Goal: Task Accomplishment & Management: Complete application form

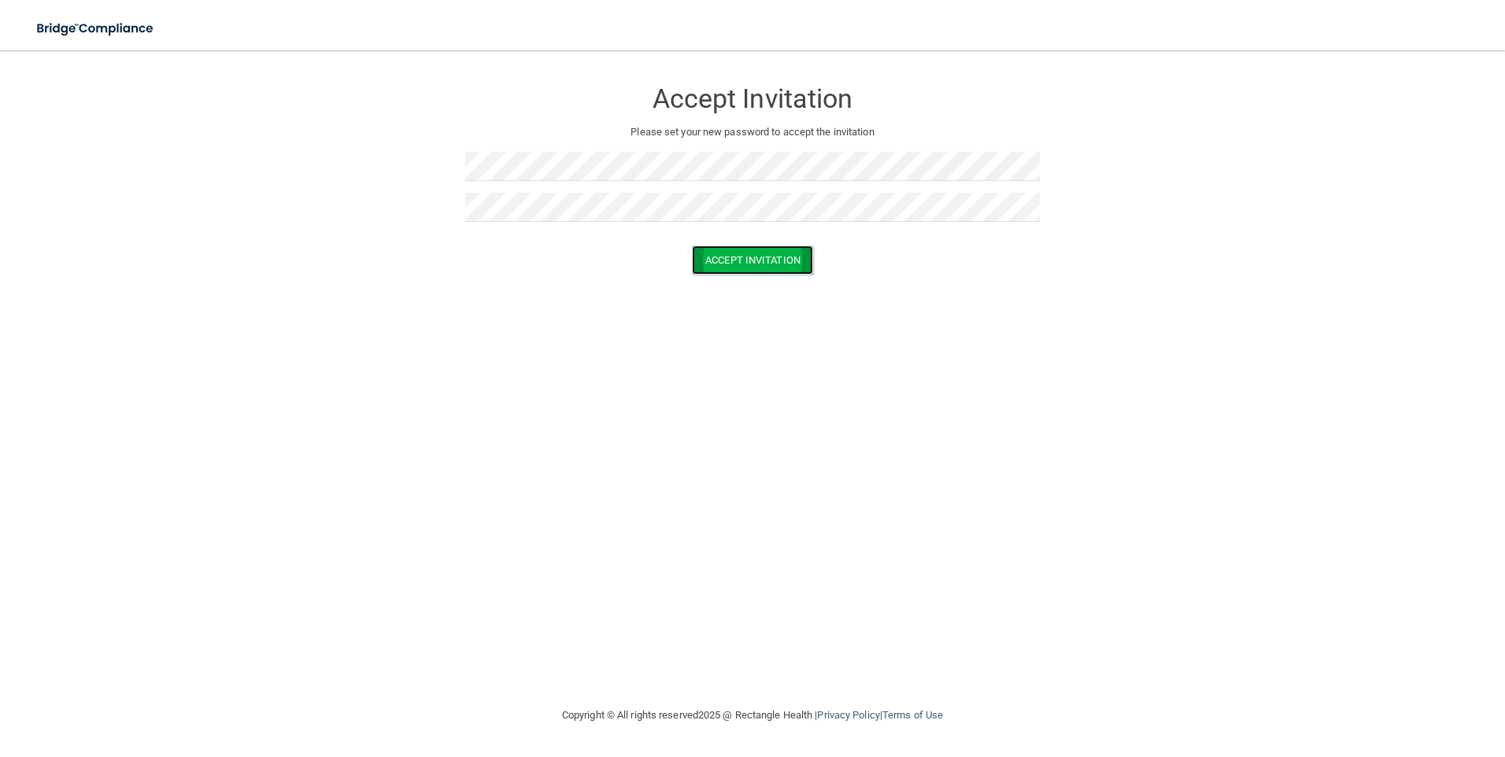
click at [759, 264] on button "Accept Invitation" at bounding box center [752, 260] width 121 height 29
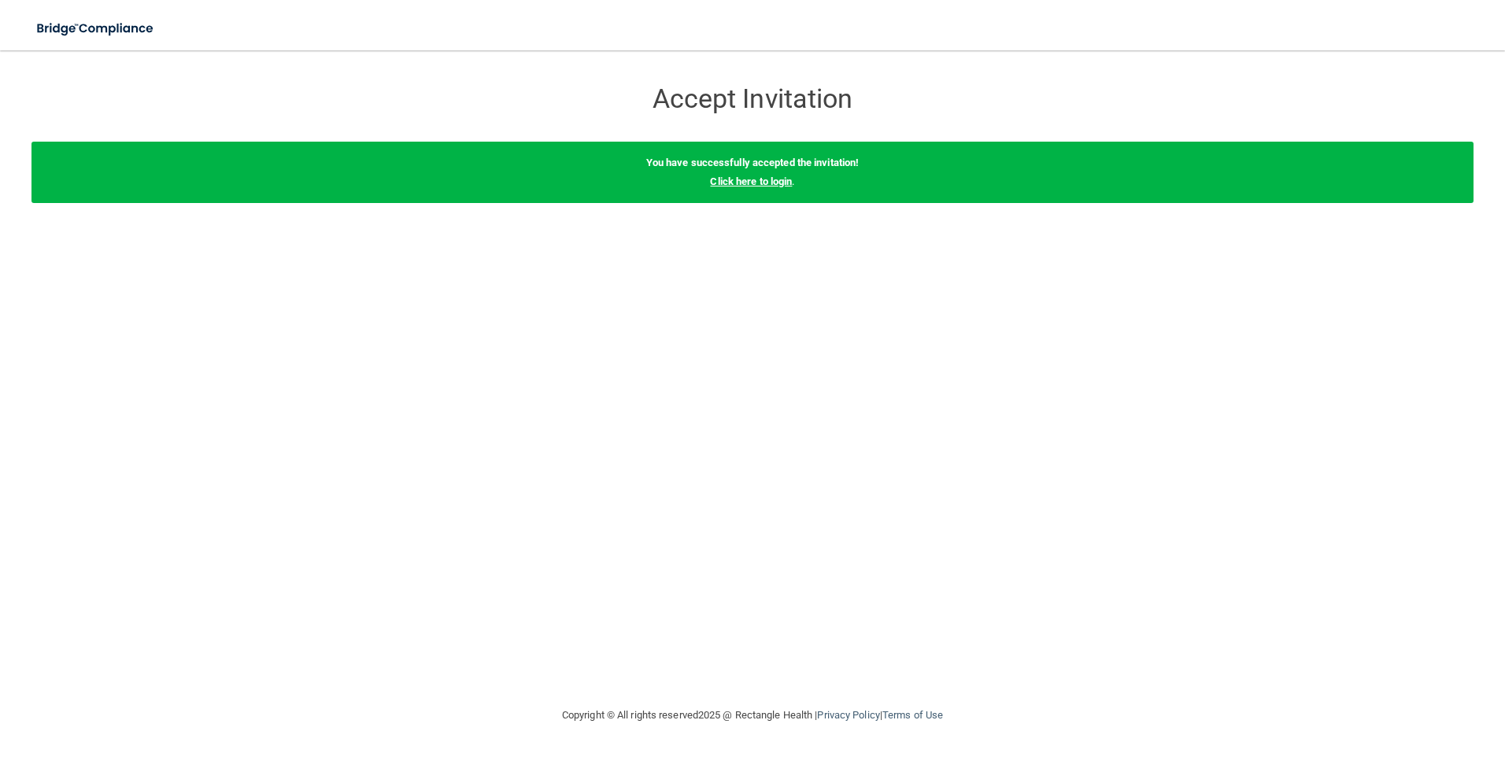
click at [763, 185] on link "Click here to login" at bounding box center [751, 181] width 82 height 12
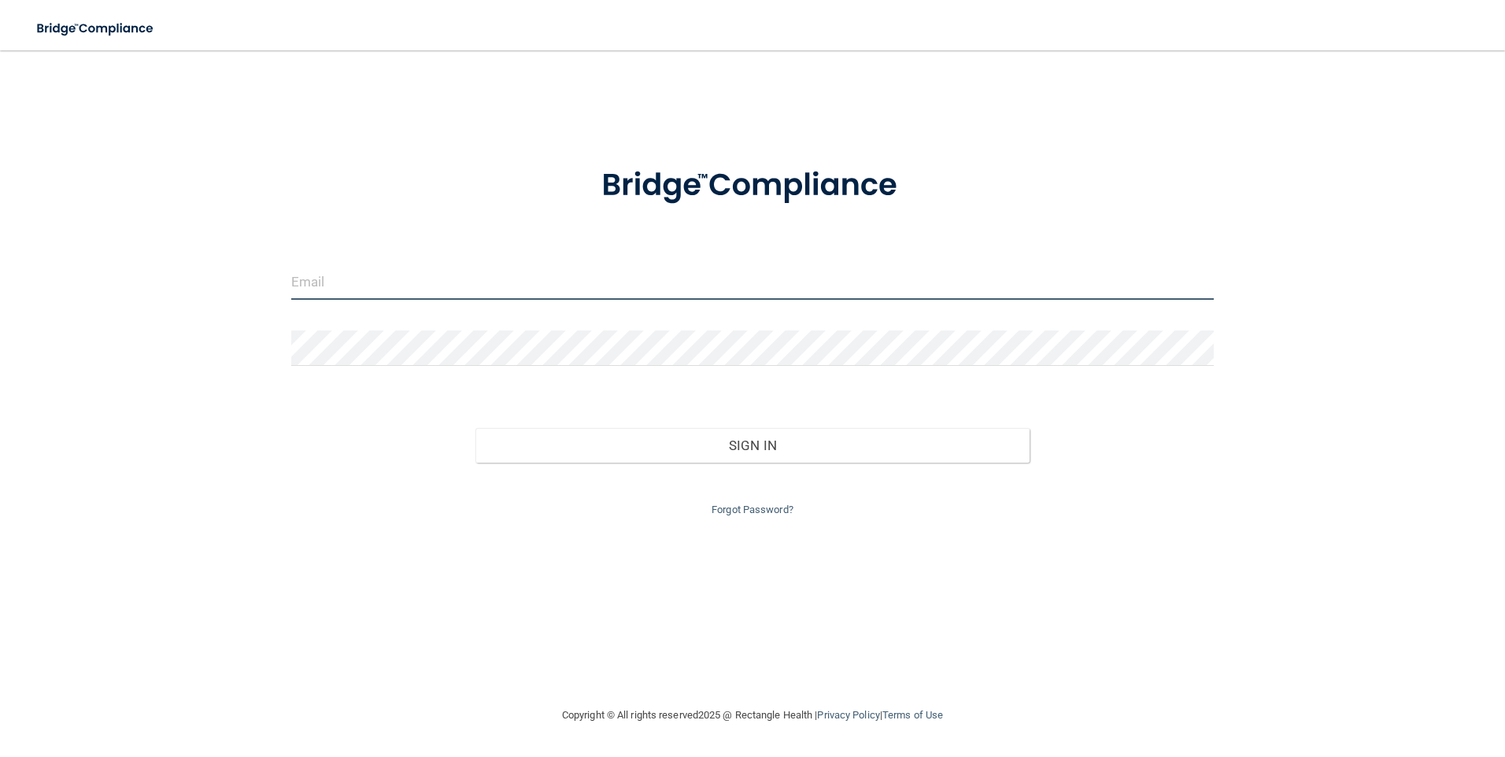
click at [441, 288] on input "email" at bounding box center [752, 281] width 923 height 35
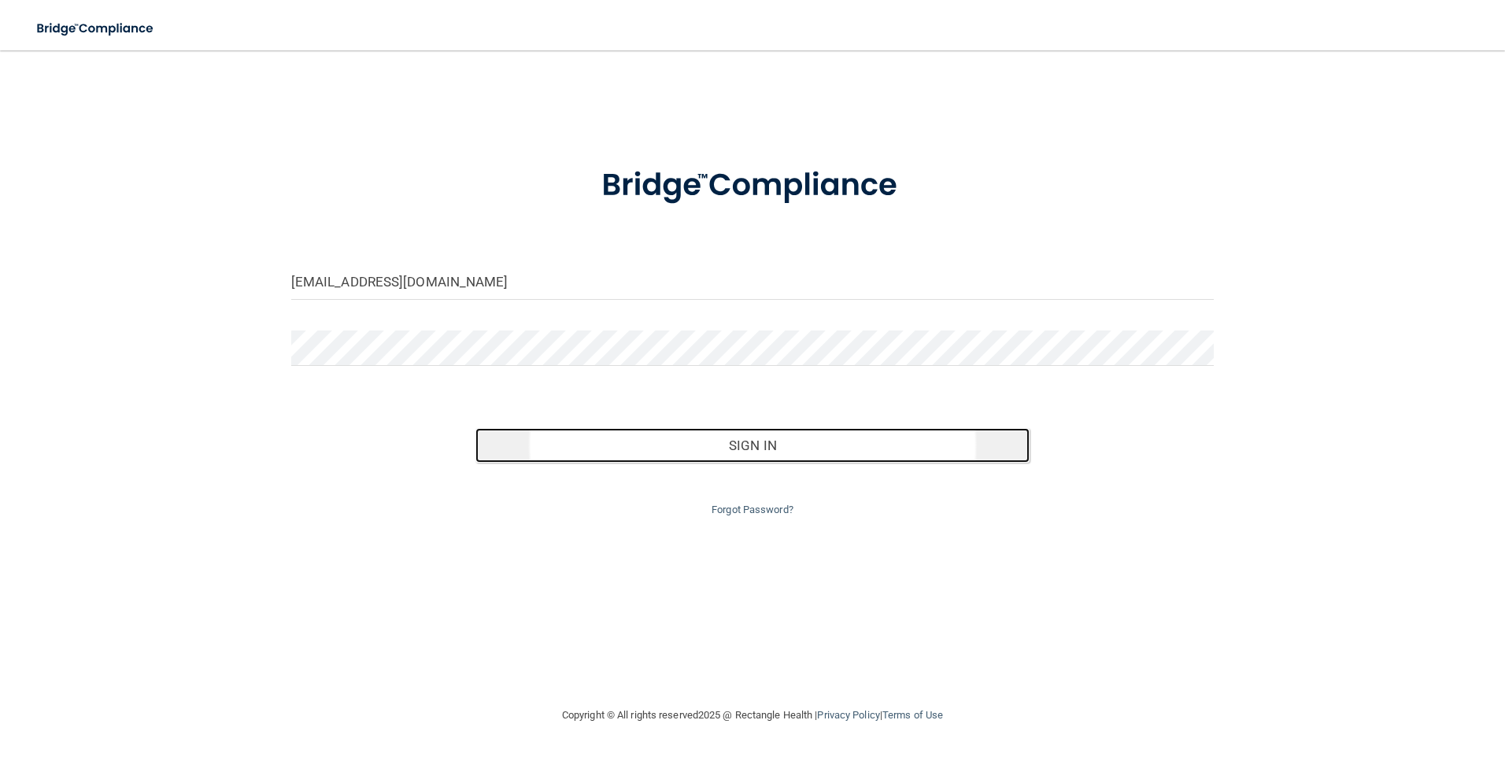
click at [796, 447] on button "Sign In" at bounding box center [752, 445] width 554 height 35
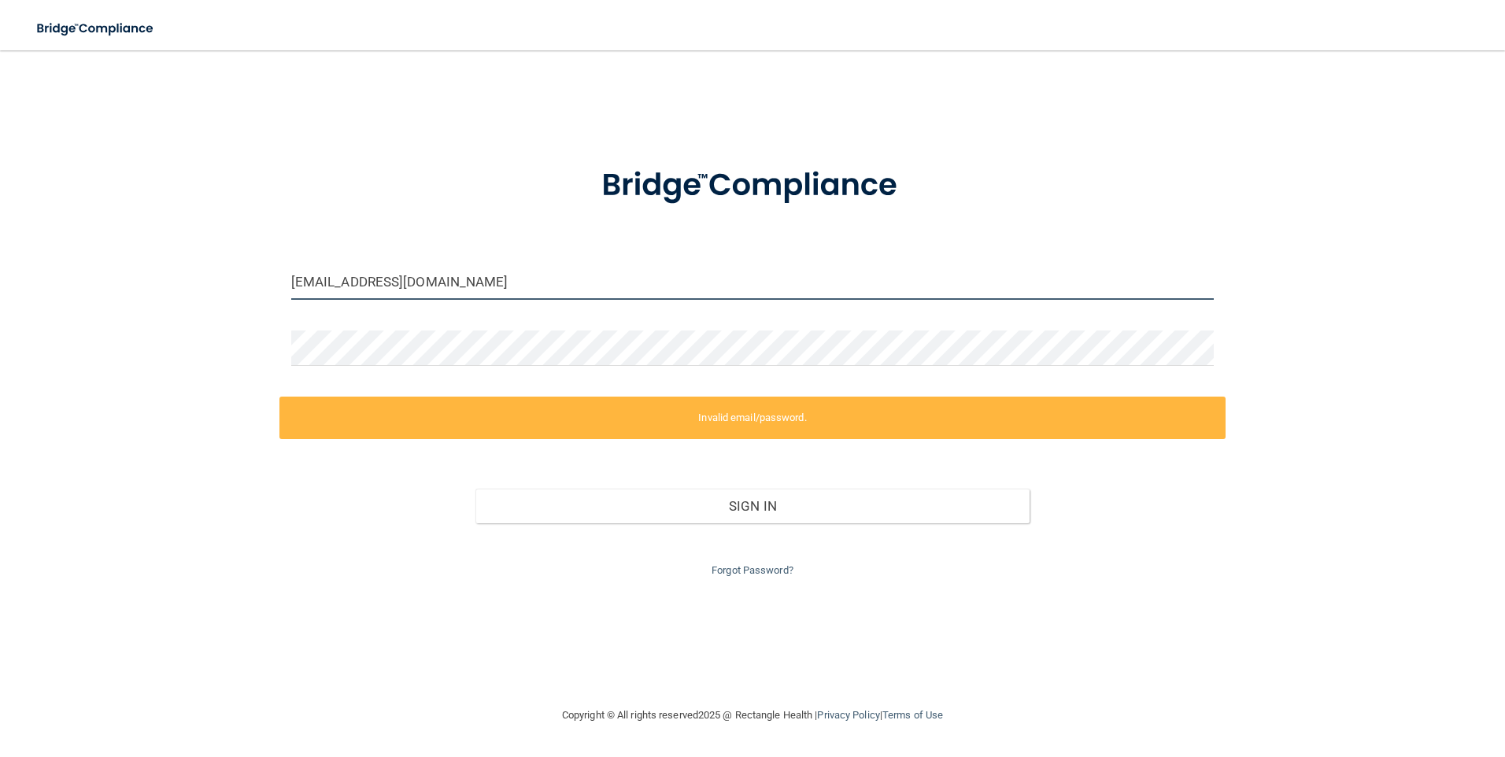
click at [469, 284] on input "mwalker@alamont.com" at bounding box center [752, 281] width 923 height 35
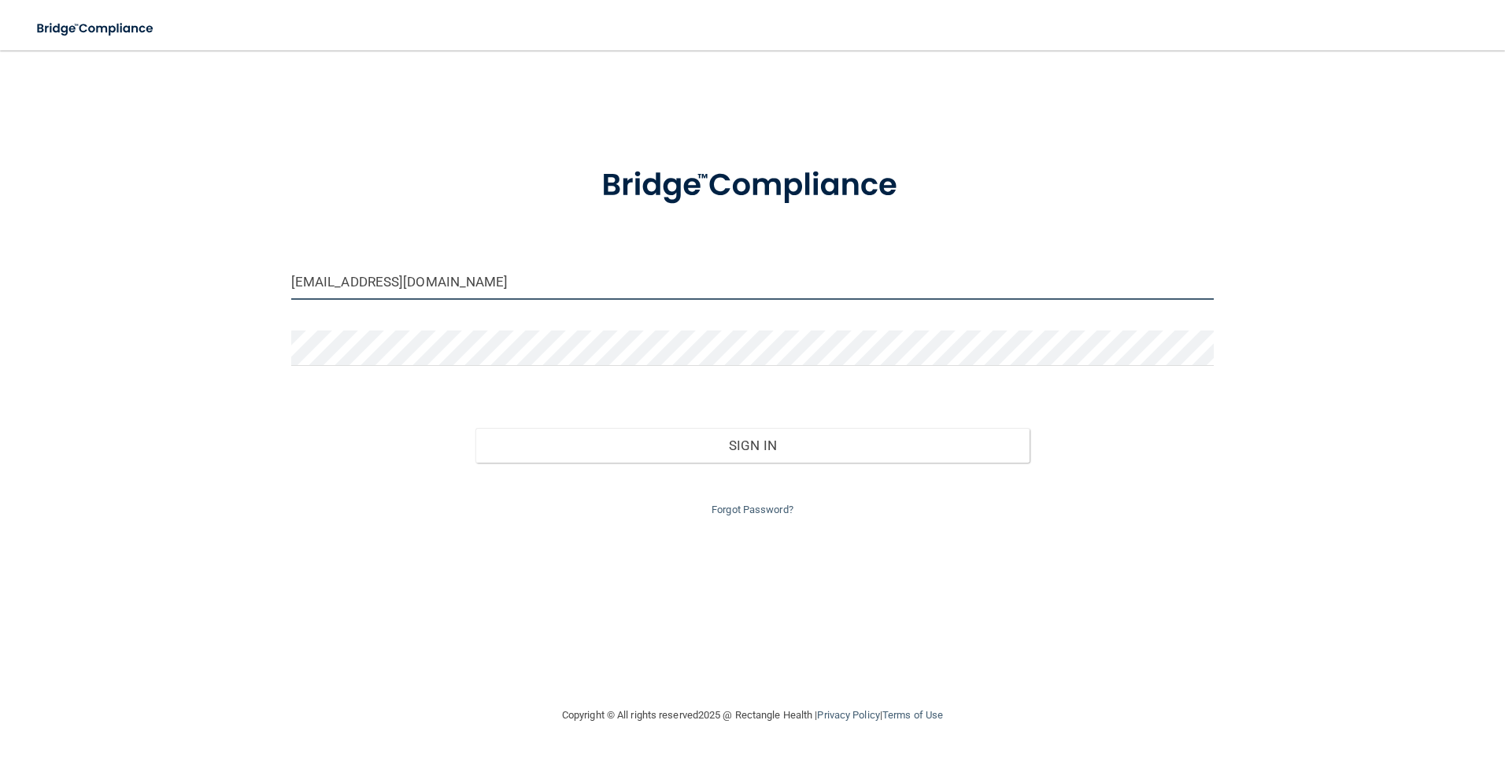
type input "mwalker@alamont.com"
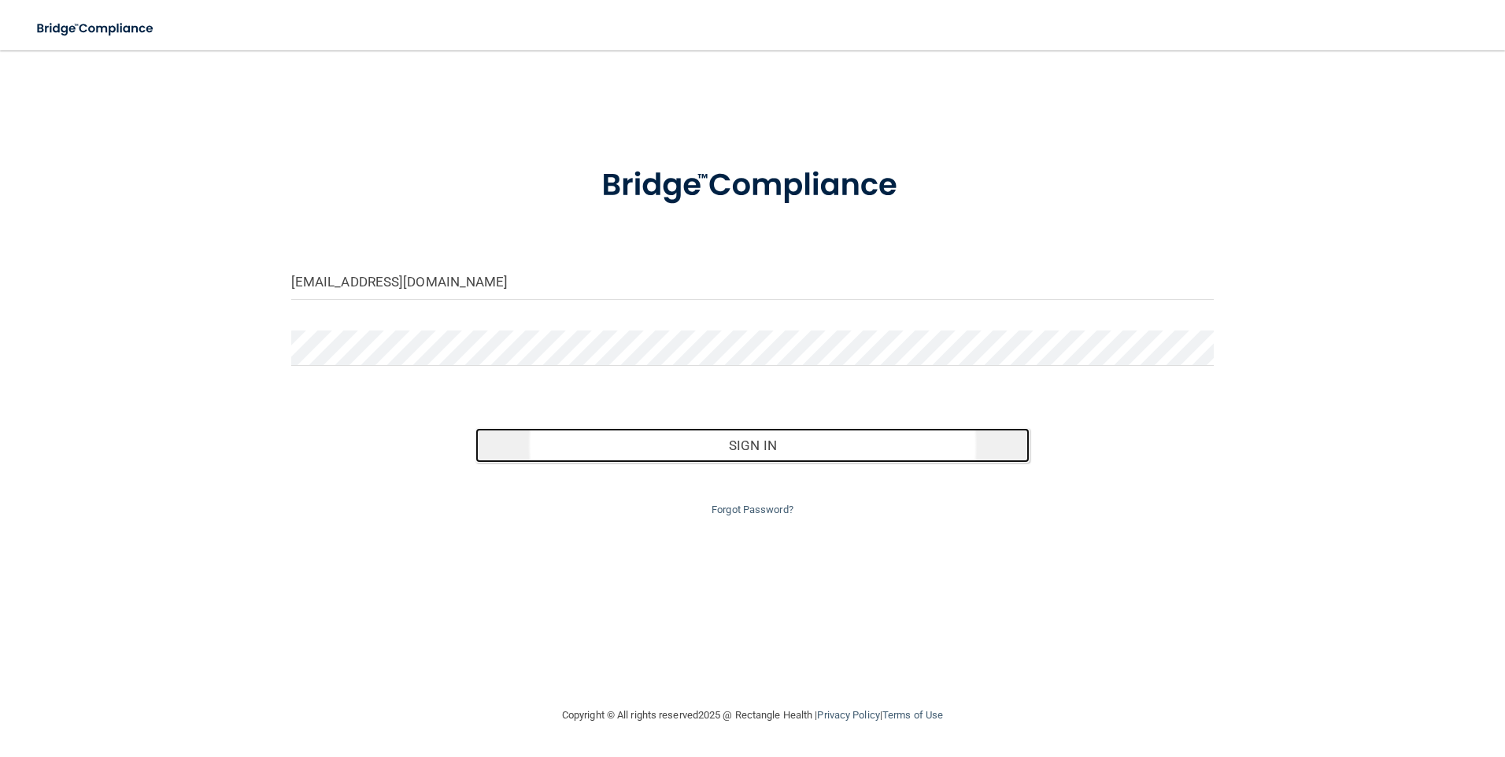
click at [750, 445] on button "Sign In" at bounding box center [752, 445] width 554 height 35
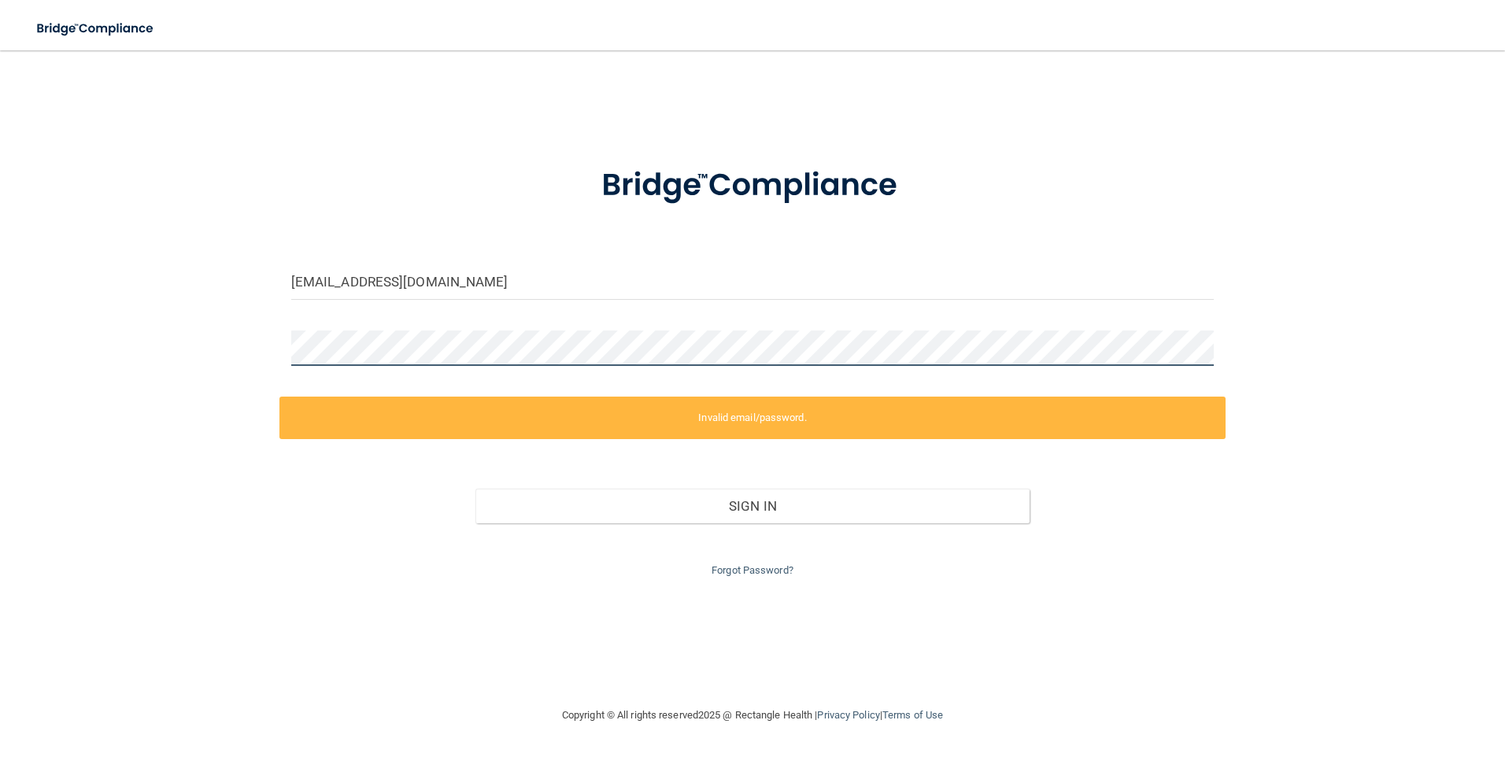
click at [262, 358] on div "mwalker@alamont.com Invalid email/password. You don't have permission to access…" at bounding box center [752, 378] width 1442 height 624
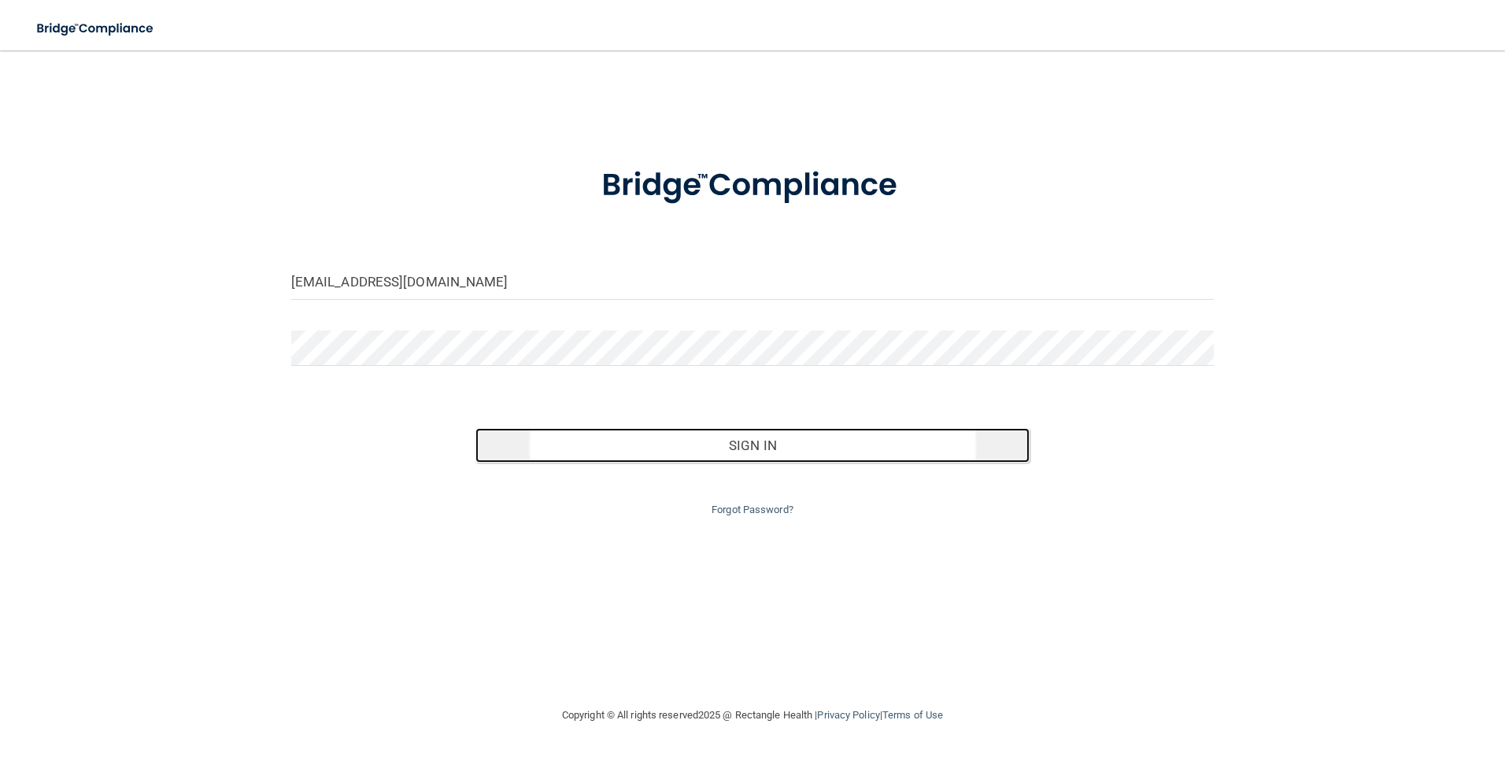
click at [763, 444] on button "Sign In" at bounding box center [752, 445] width 554 height 35
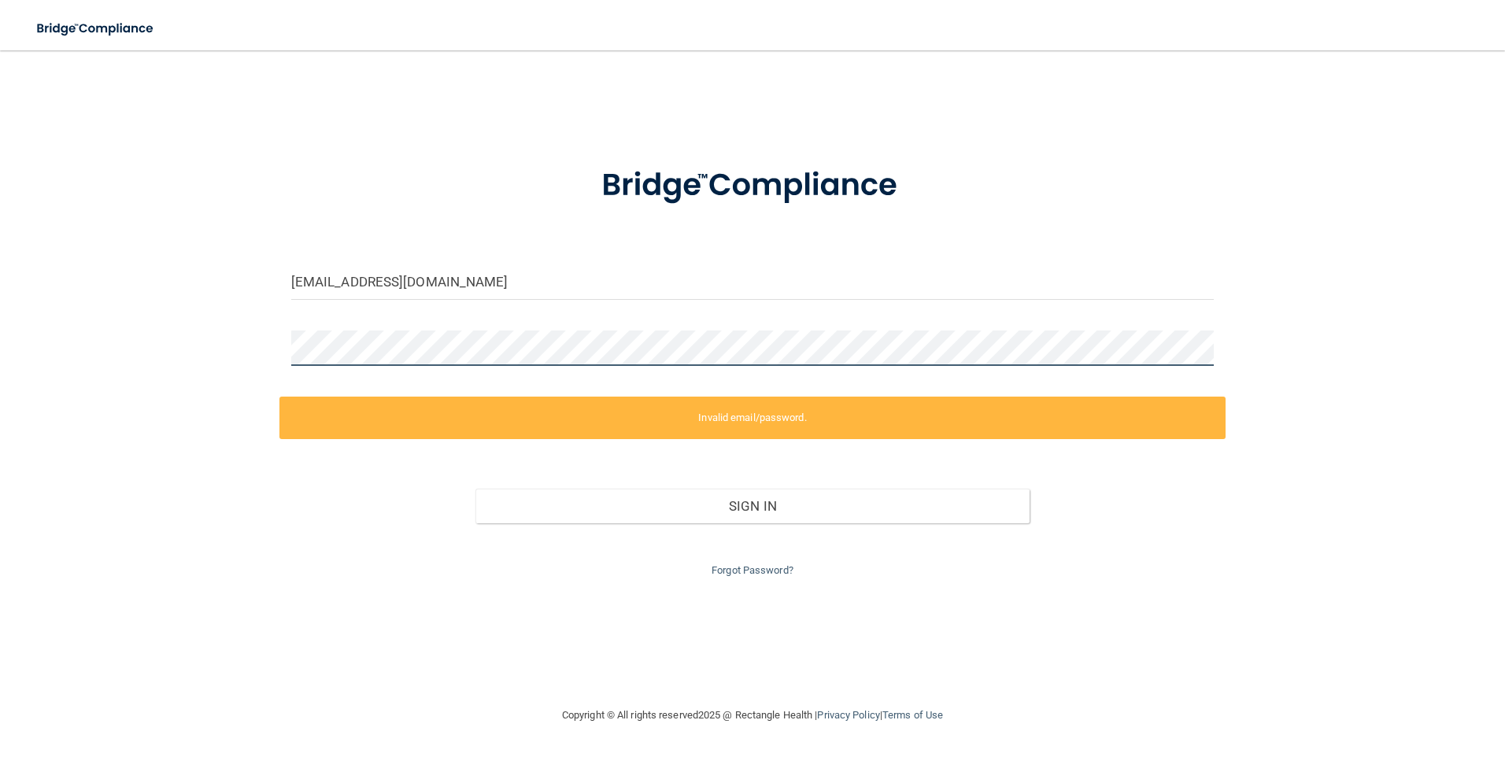
click at [198, 363] on div "mwalker@alamont.com Invalid email/password. You don't have permission to access…" at bounding box center [752, 378] width 1442 height 624
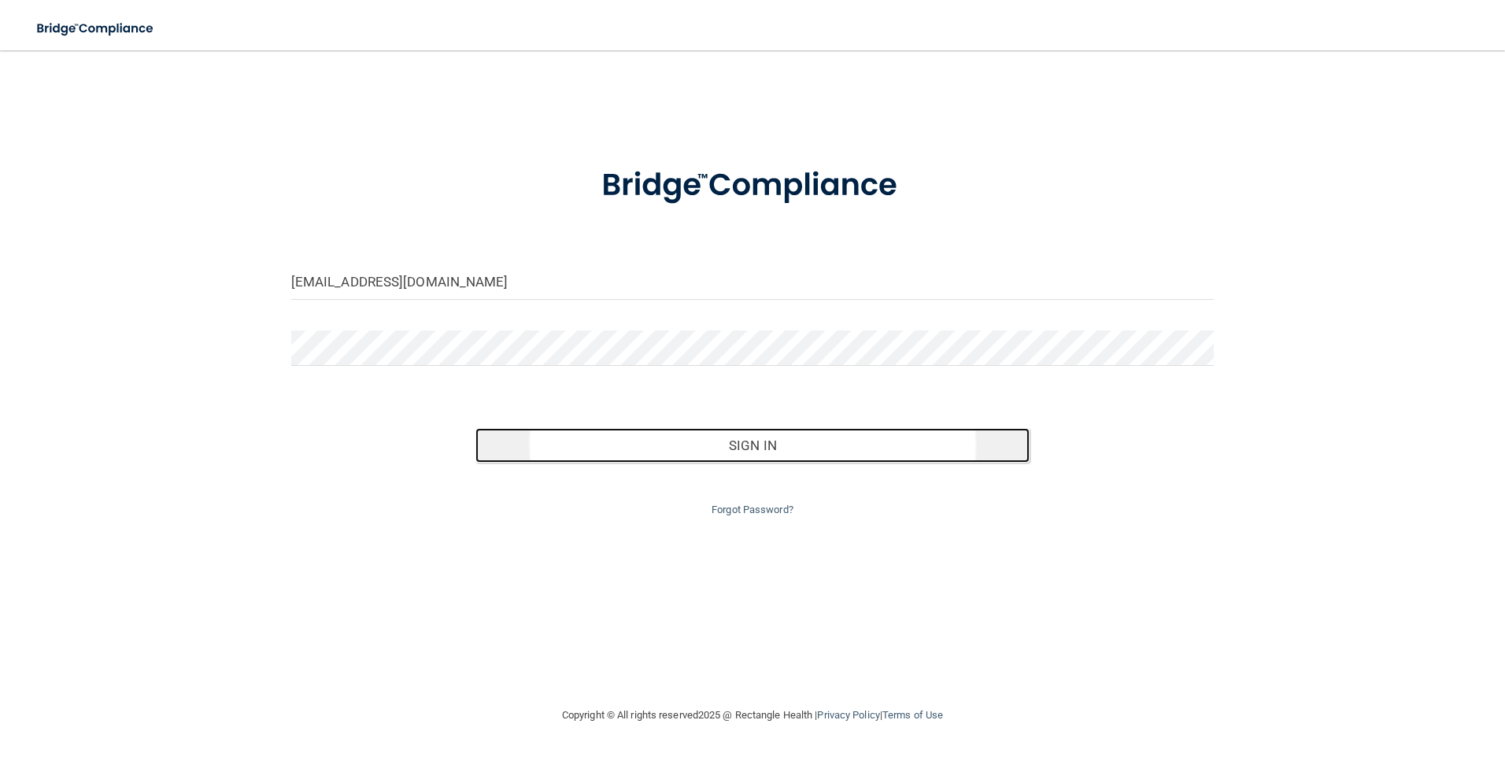
click at [756, 449] on button "Sign In" at bounding box center [752, 445] width 554 height 35
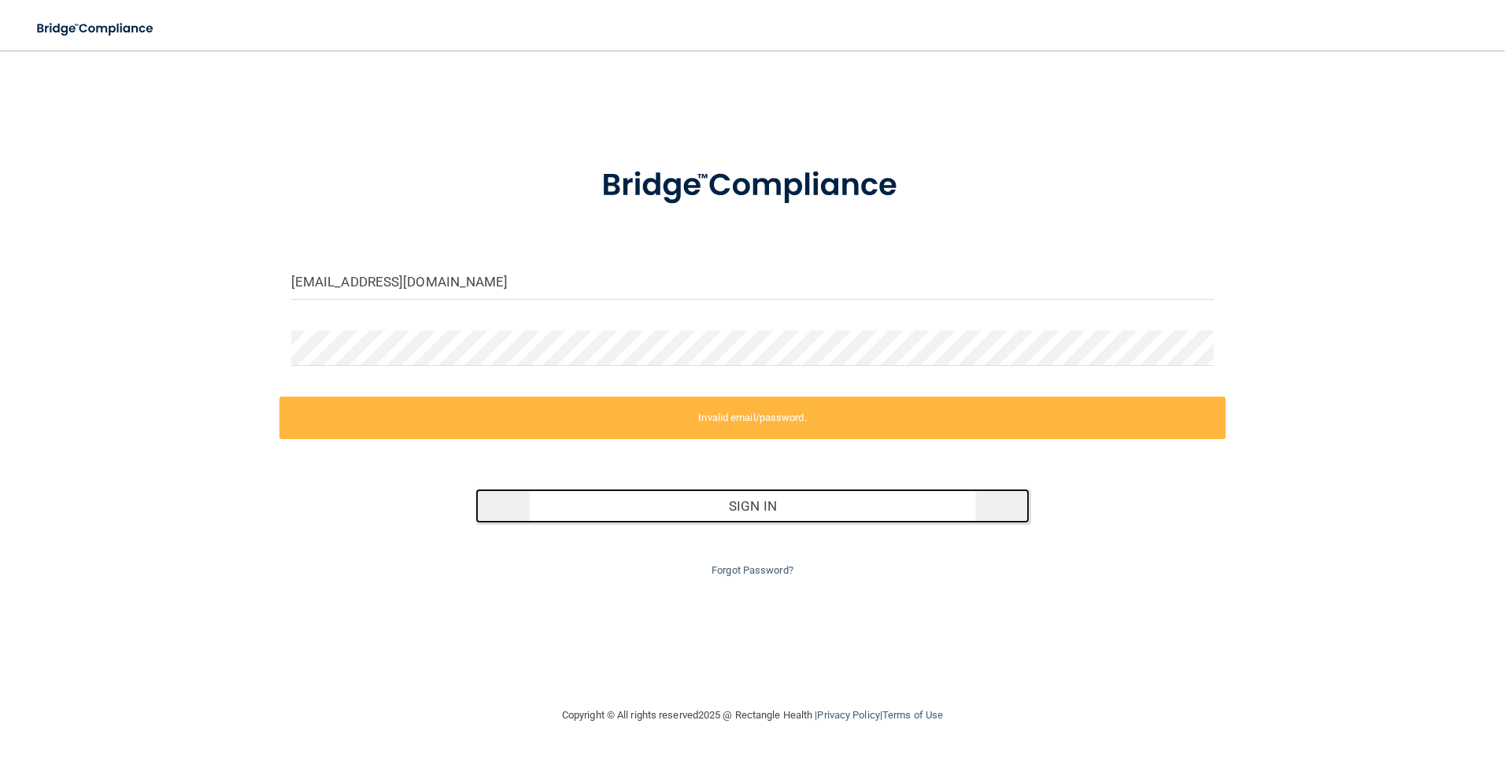
click at [729, 508] on button "Sign In" at bounding box center [752, 506] width 554 height 35
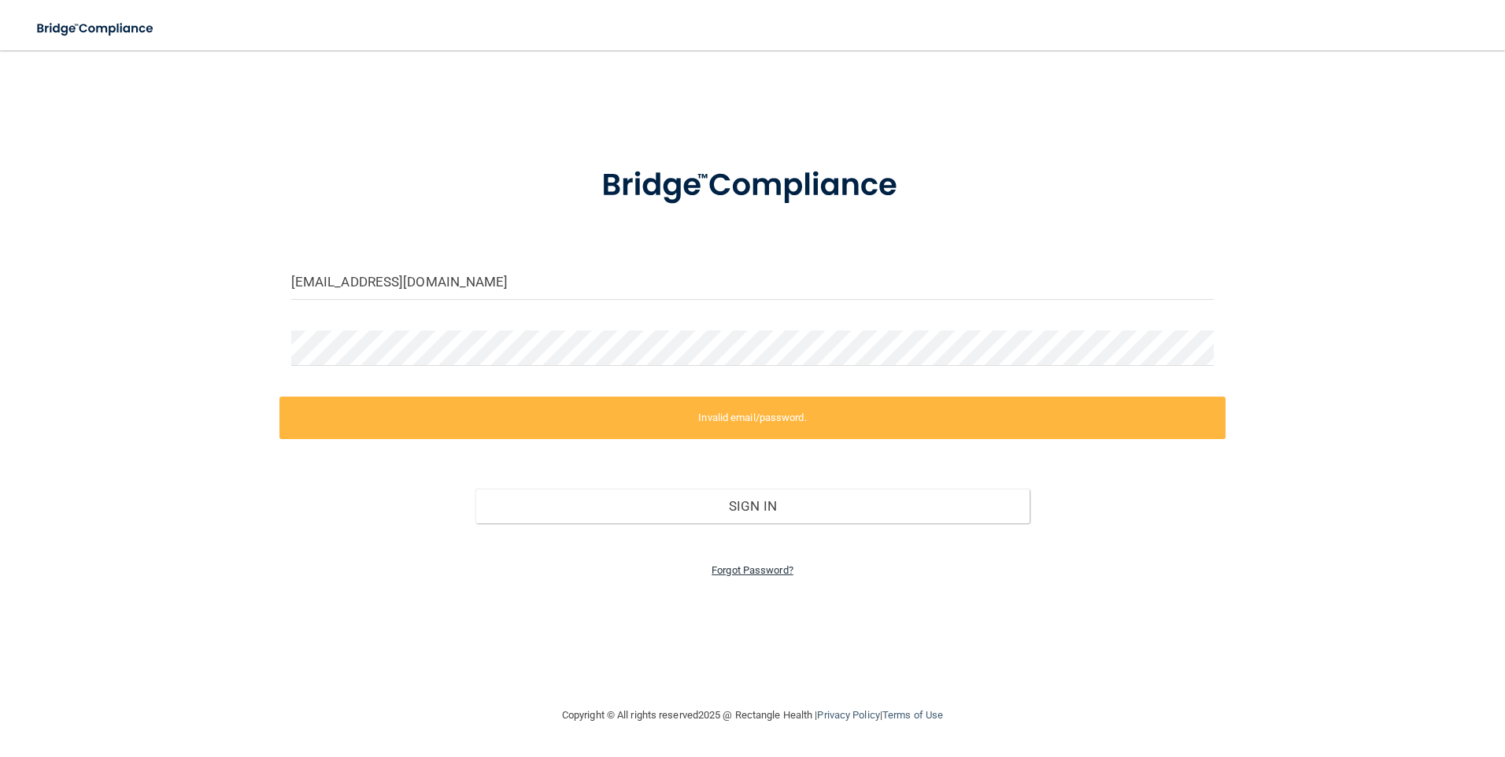
click at [744, 566] on link "Forgot Password?" at bounding box center [752, 570] width 82 height 12
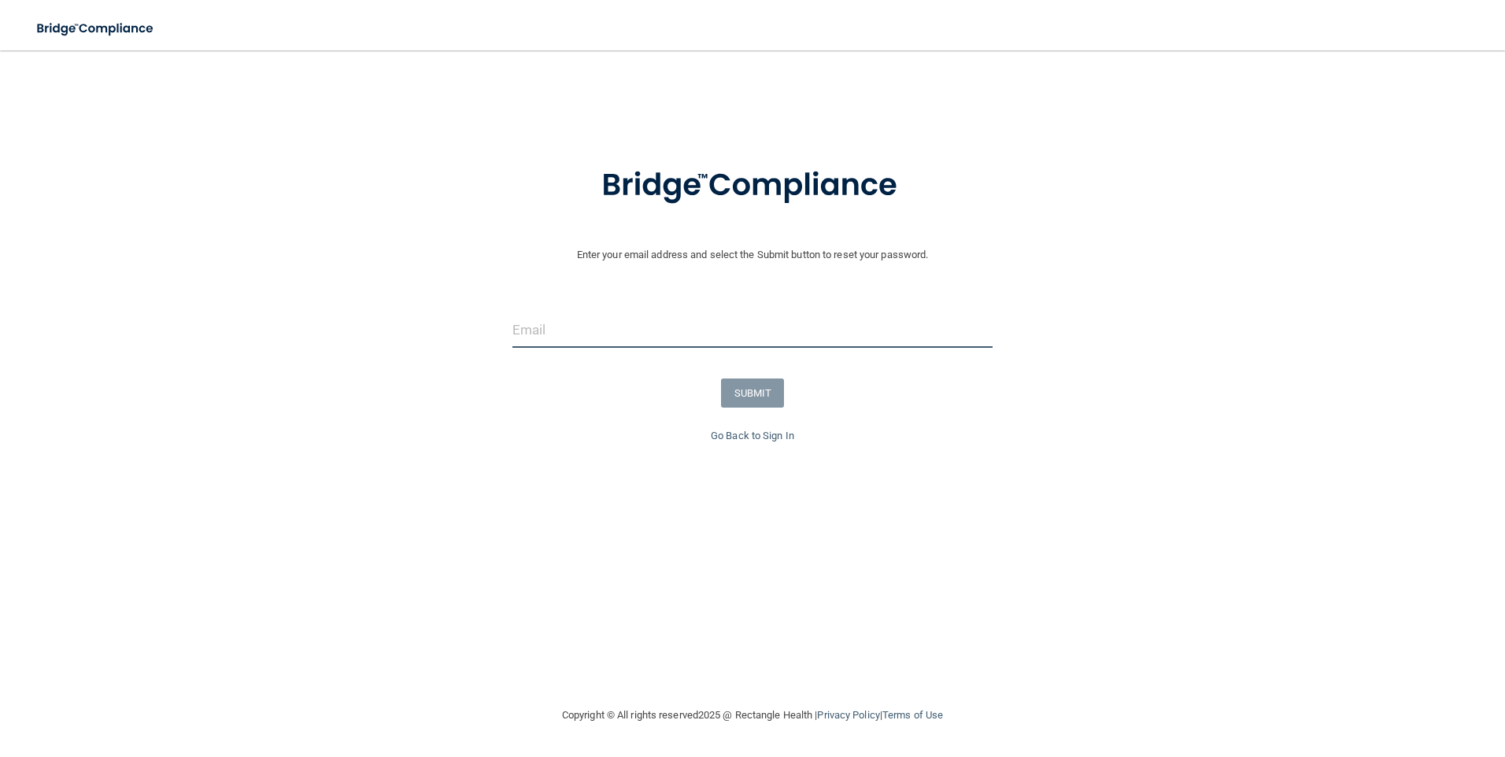
click at [607, 330] on input "email" at bounding box center [752, 329] width 481 height 35
type input "mwalker@alamont.com"
click at [763, 392] on button "SUBMIT" at bounding box center [753, 392] width 64 height 29
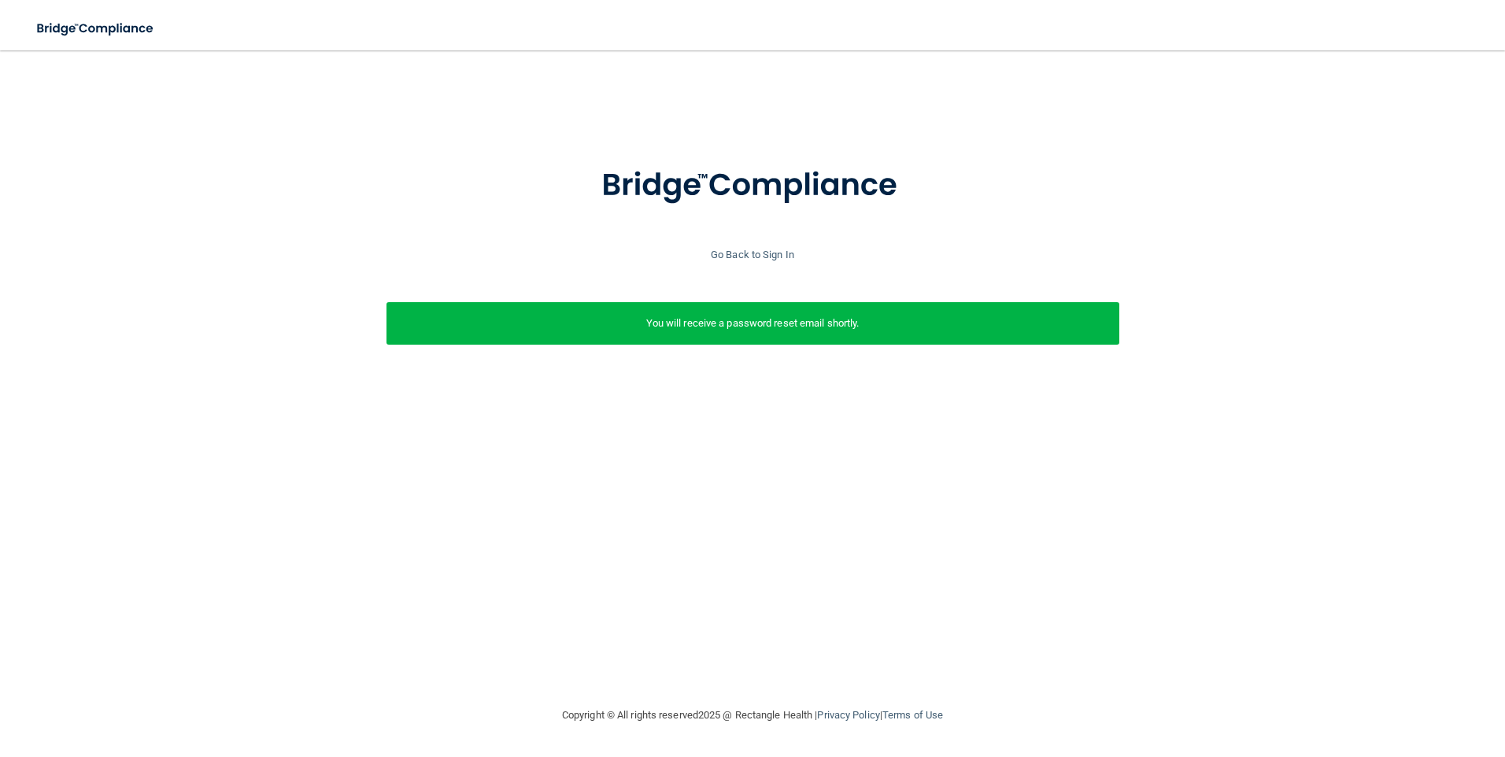
click at [746, 326] on p "You will receive a password reset email shortly." at bounding box center [752, 323] width 709 height 19
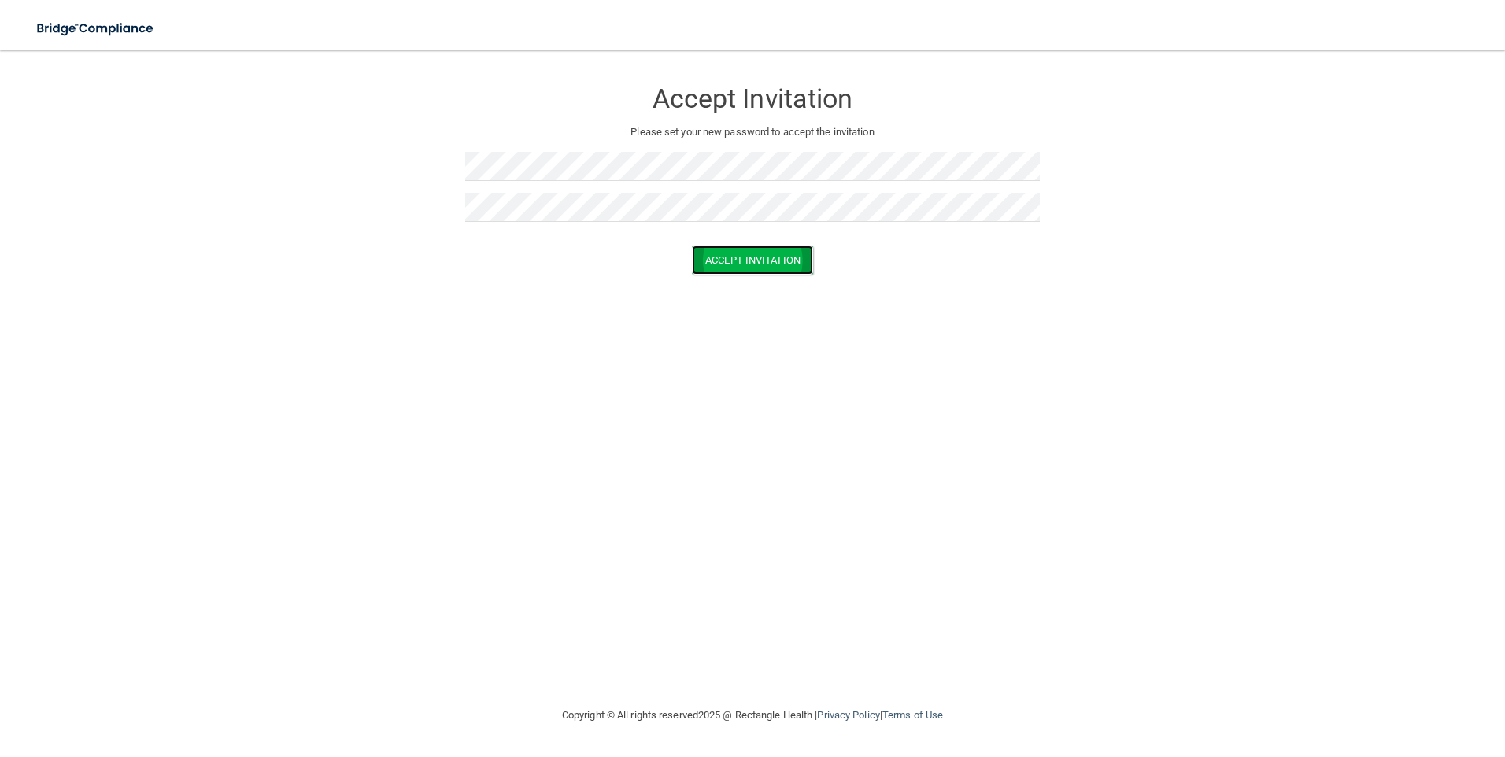
click at [762, 253] on button "Accept Invitation" at bounding box center [752, 260] width 121 height 29
click at [745, 285] on button "Accept Invitation" at bounding box center [752, 282] width 121 height 29
click at [750, 280] on button "Accept Invitation" at bounding box center [752, 282] width 121 height 29
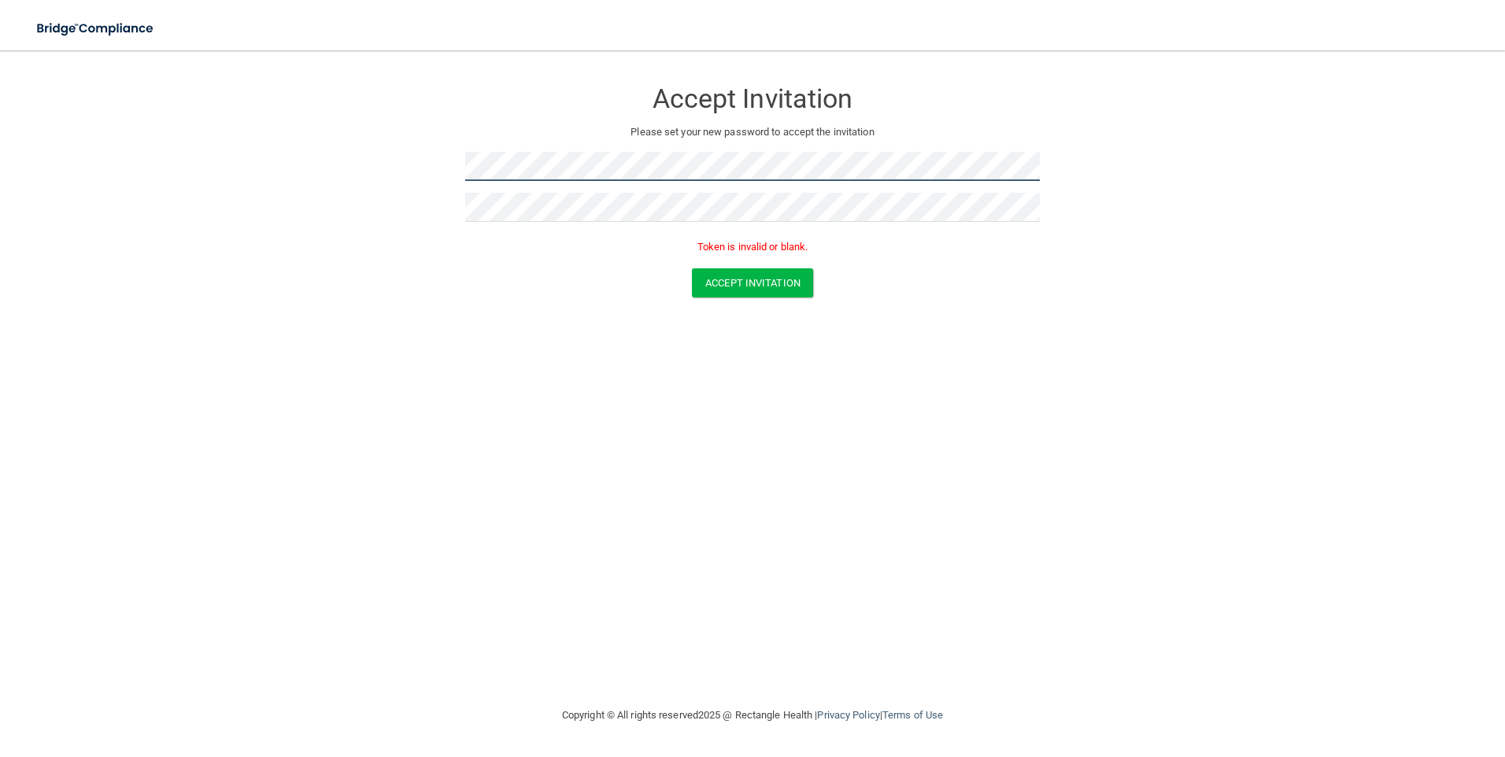
click at [413, 169] on form "Accept Invitation Please set your new password to accept the invitation Token i…" at bounding box center [752, 191] width 1442 height 250
click at [446, 183] on form "Accept Invitation Please set your new password to accept the invitation Accept …" at bounding box center [752, 179] width 1442 height 227
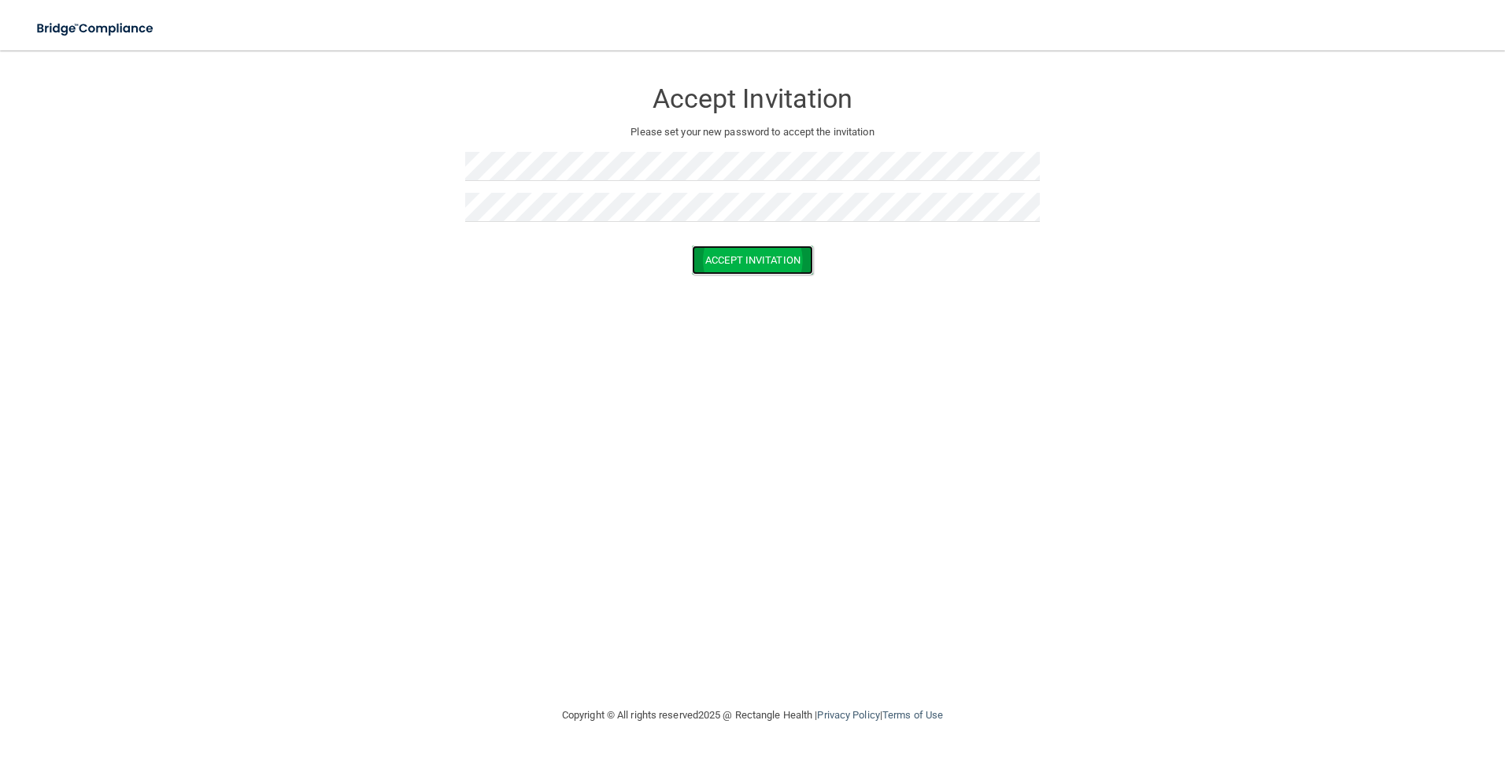
click at [783, 256] on button "Accept Invitation" at bounding box center [752, 260] width 121 height 29
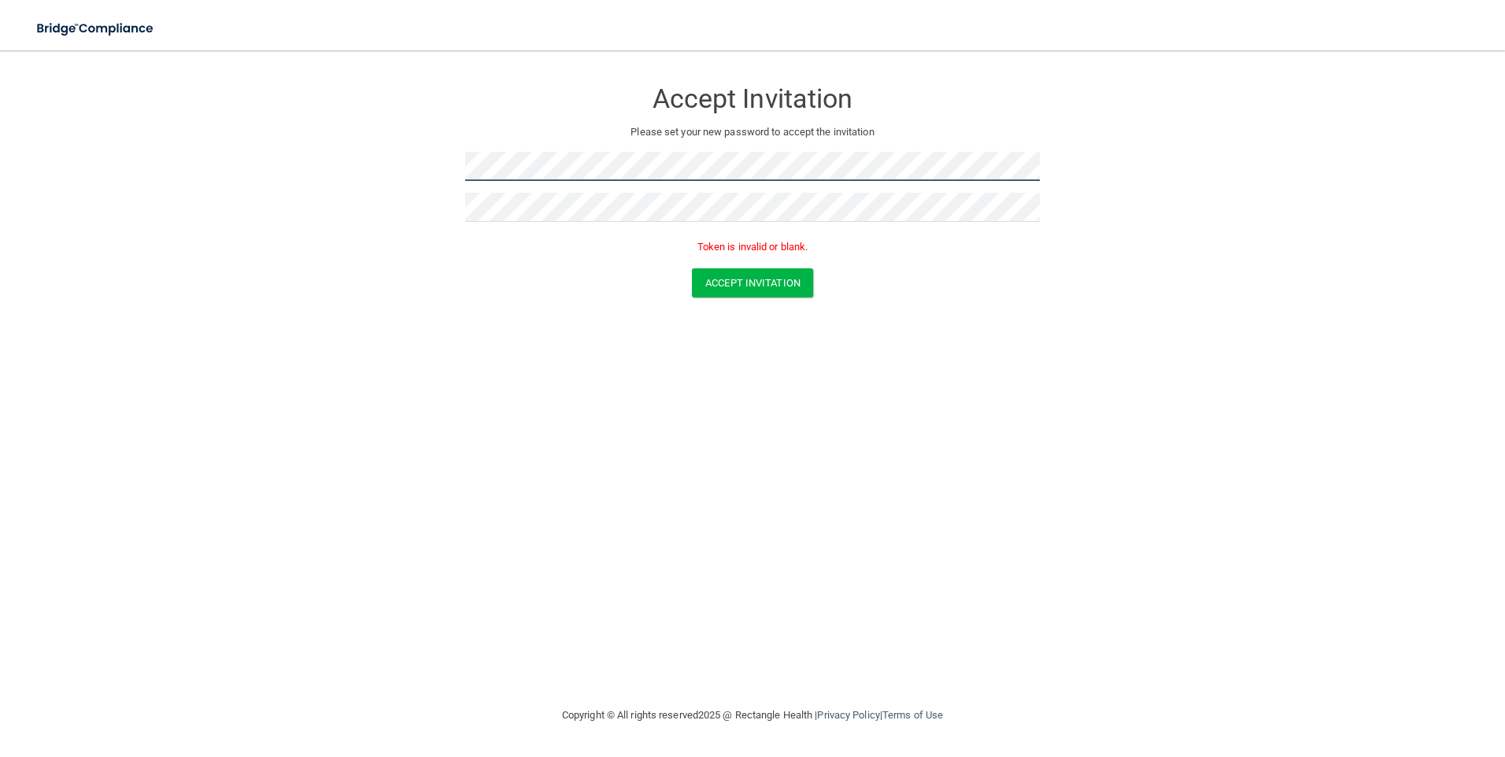
click at [416, 172] on form "Accept Invitation Please set your new password to accept the invitation Token i…" at bounding box center [752, 191] width 1442 height 250
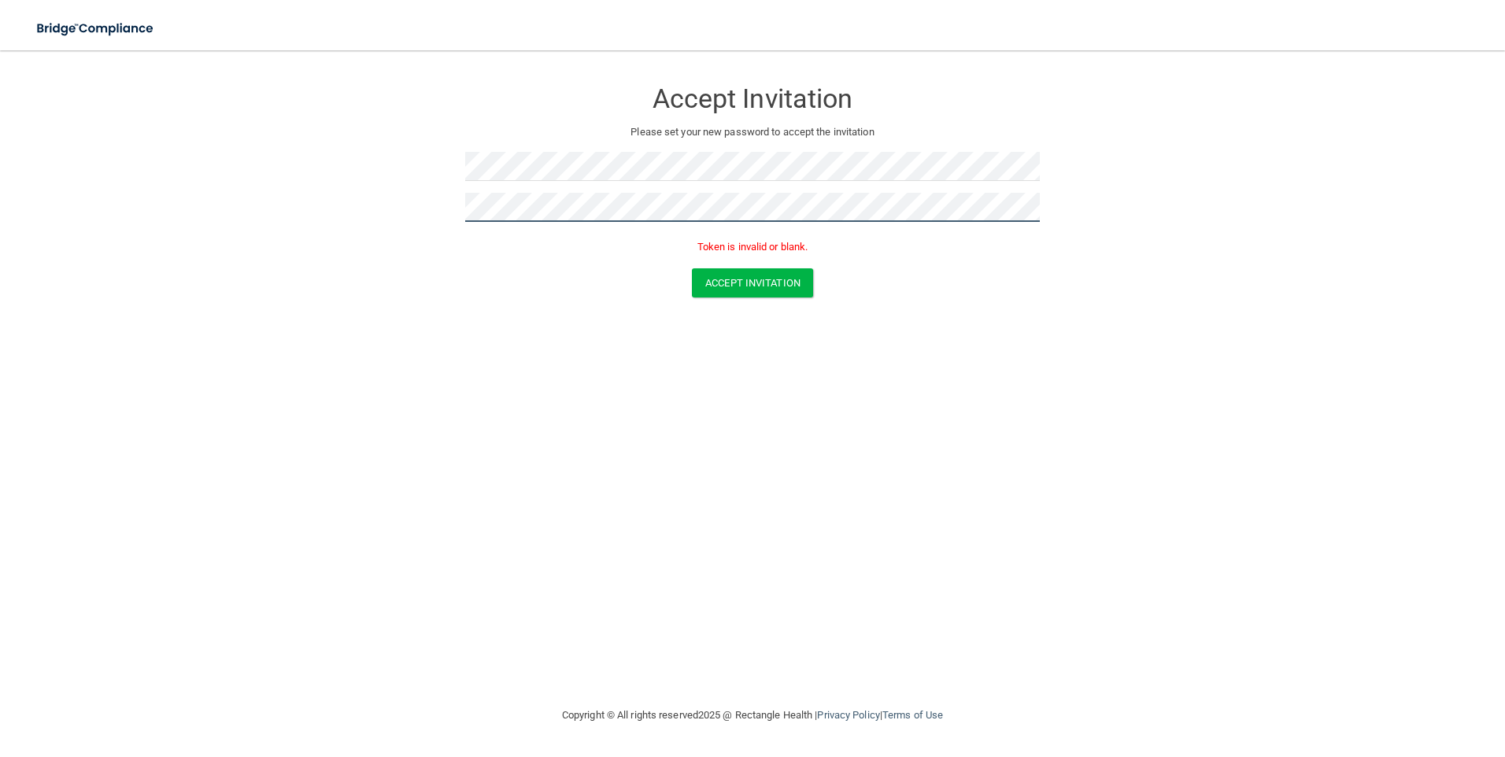
click at [324, 216] on form "Accept Invitation Please set your new password to accept the invitation Token i…" at bounding box center [752, 191] width 1442 height 250
click at [742, 281] on button "Accept Invitation" at bounding box center [752, 282] width 121 height 29
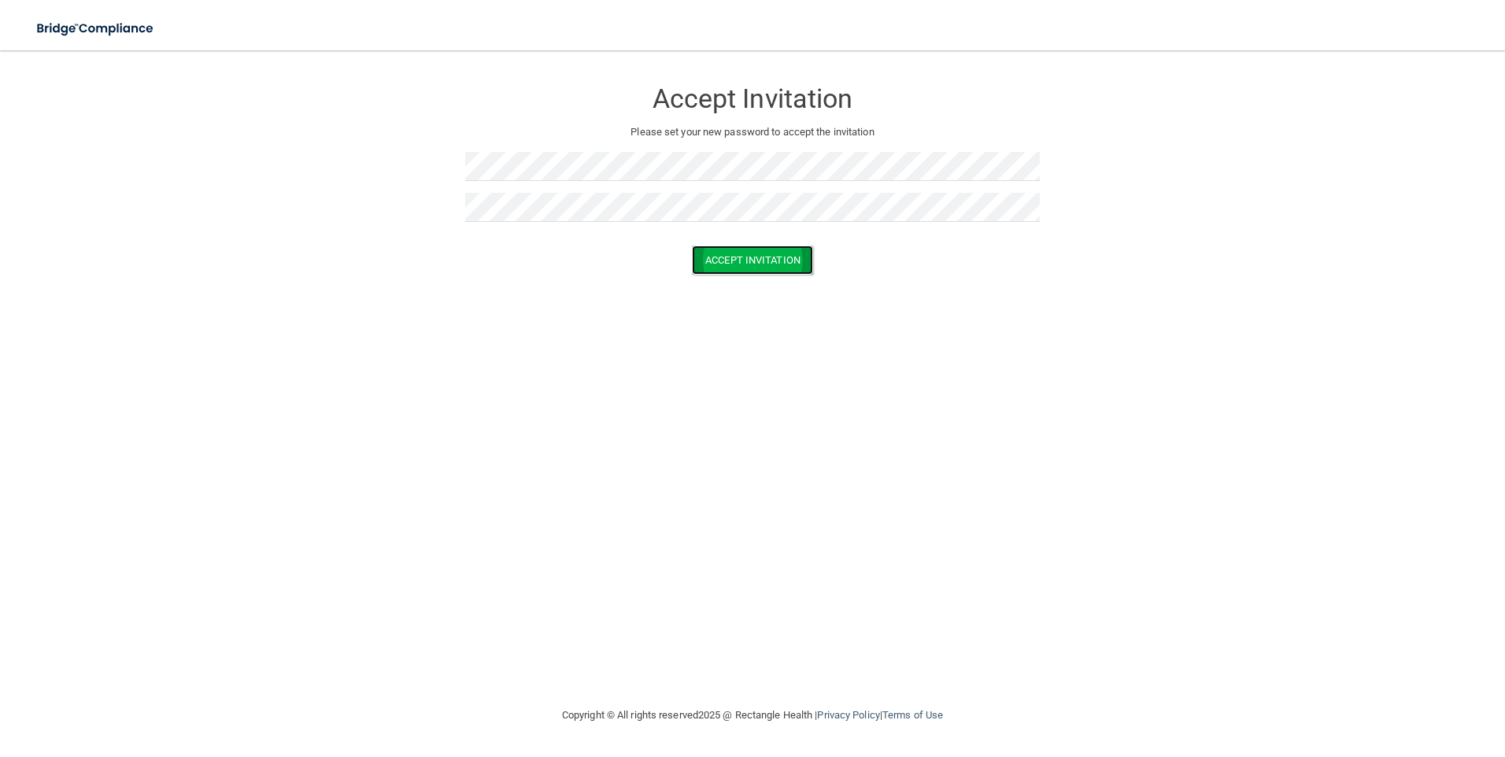
click at [722, 253] on button "Accept Invitation" at bounding box center [752, 260] width 121 height 29
